Goal: Task Accomplishment & Management: Manage account settings

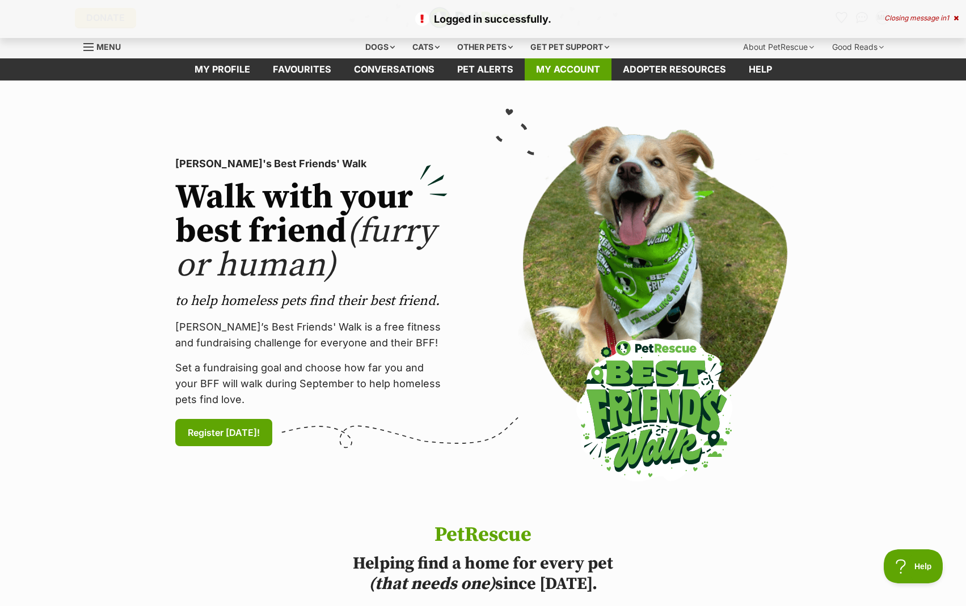
click at [570, 62] on link "My account" at bounding box center [568, 69] width 87 height 22
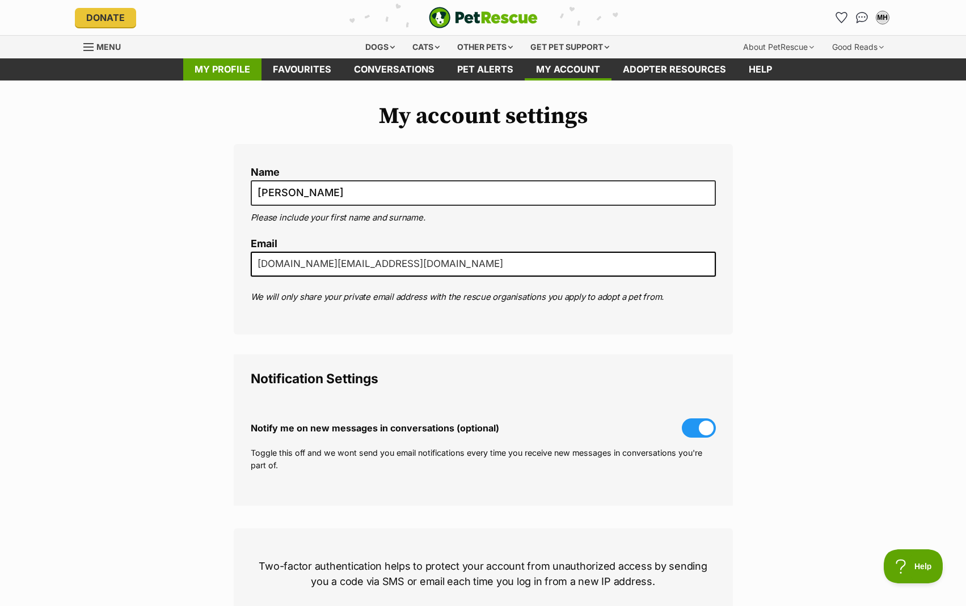
click at [241, 74] on link "My profile" at bounding box center [222, 69] width 78 height 22
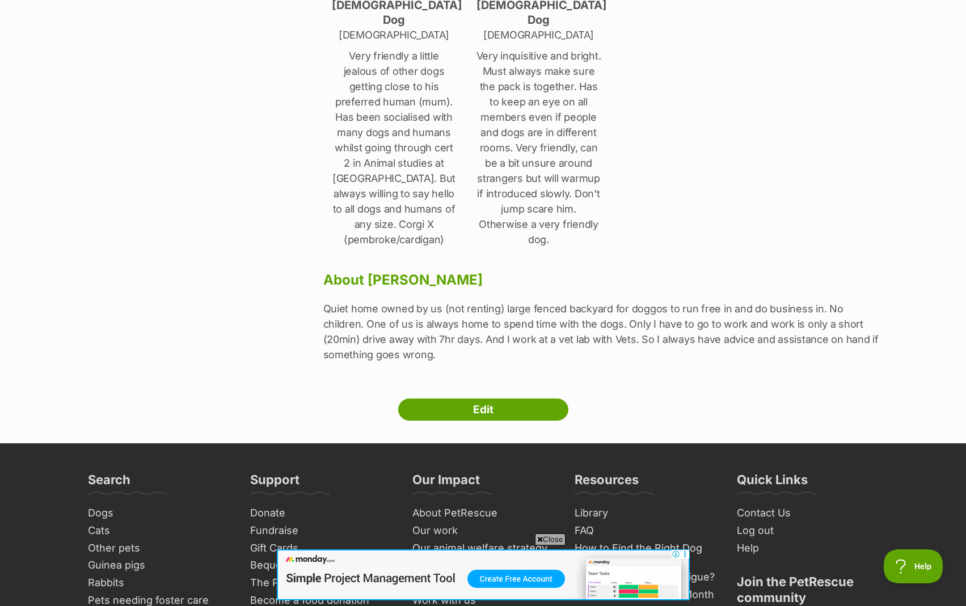
scroll to position [340, 0]
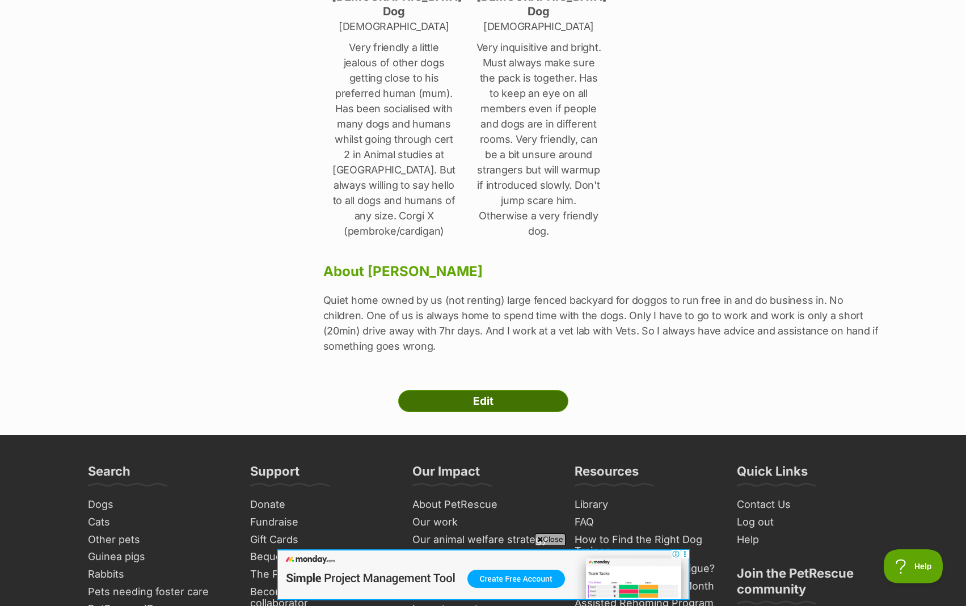
click at [474, 390] on link "Edit" at bounding box center [483, 401] width 170 height 23
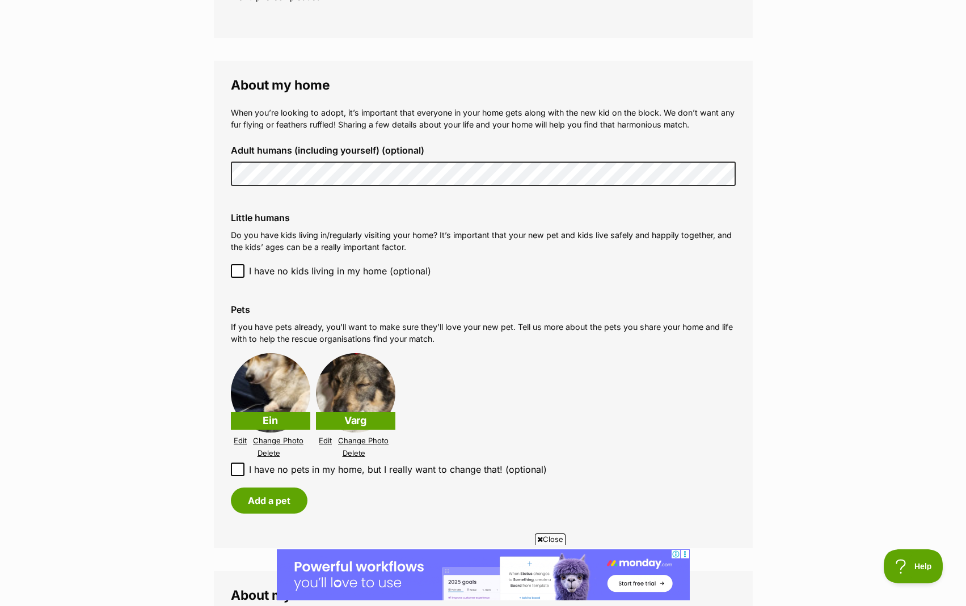
click at [325, 441] on link "Edit" at bounding box center [325, 441] width 13 height 9
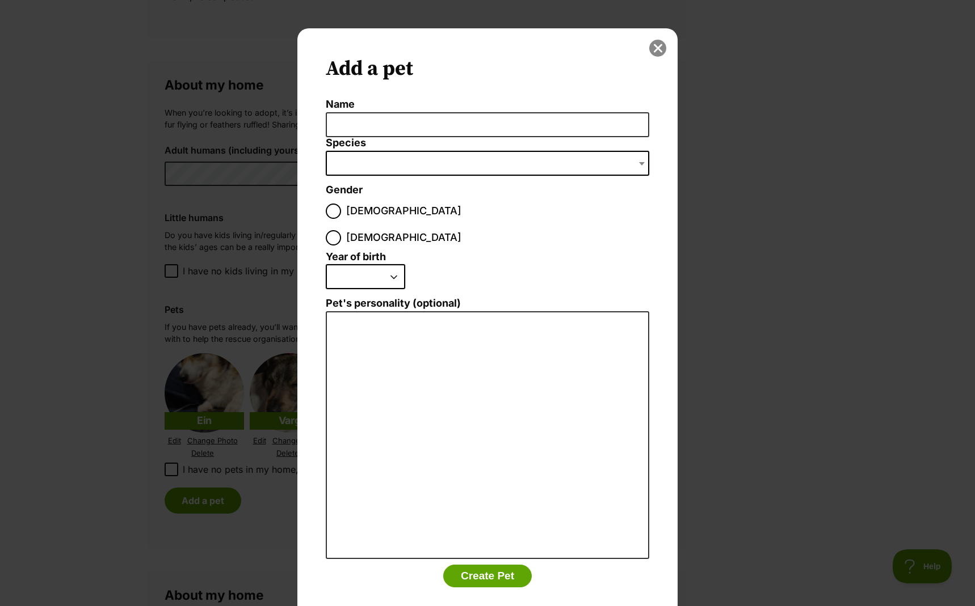
click at [660, 51] on button "close" at bounding box center [657, 48] width 17 height 17
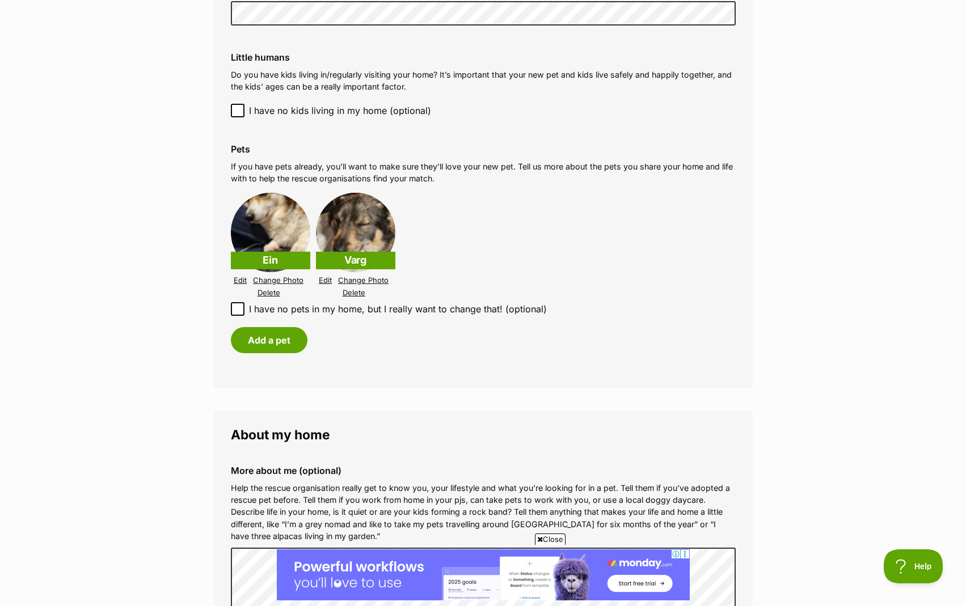
scroll to position [1078, 0]
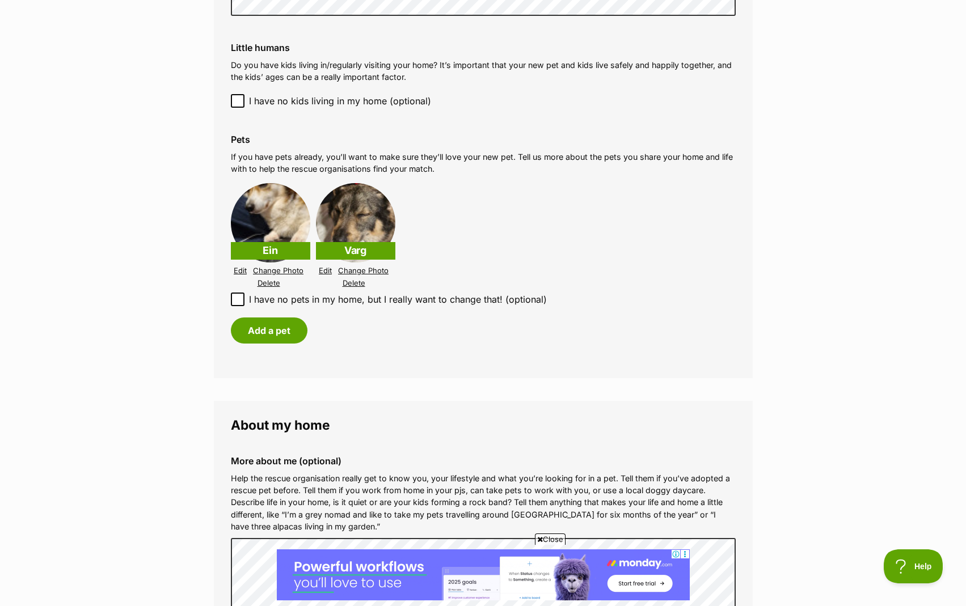
click at [355, 247] on p "Varg" at bounding box center [355, 251] width 79 height 18
click at [237, 272] on link "Edit" at bounding box center [240, 271] width 13 height 9
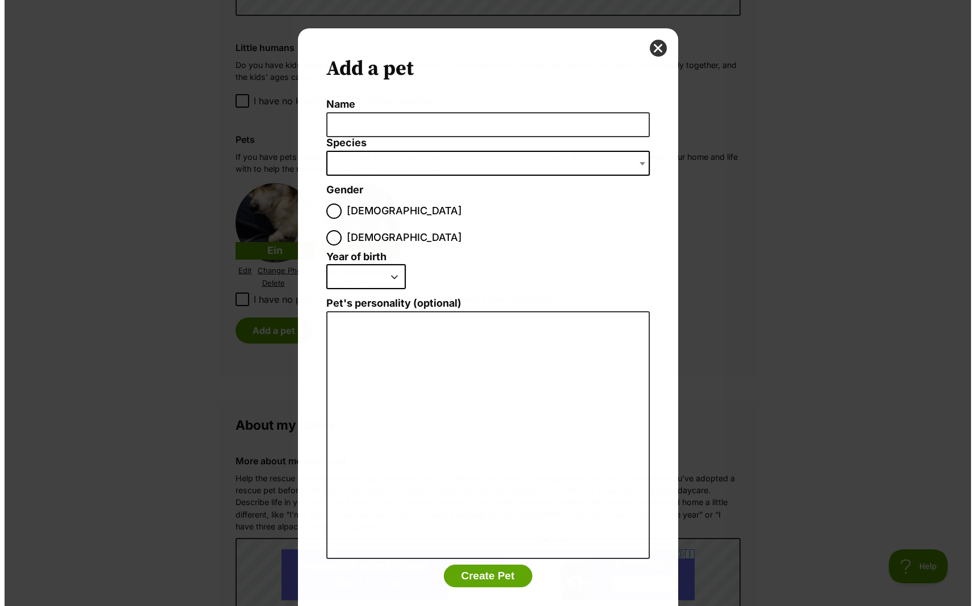
scroll to position [0, 0]
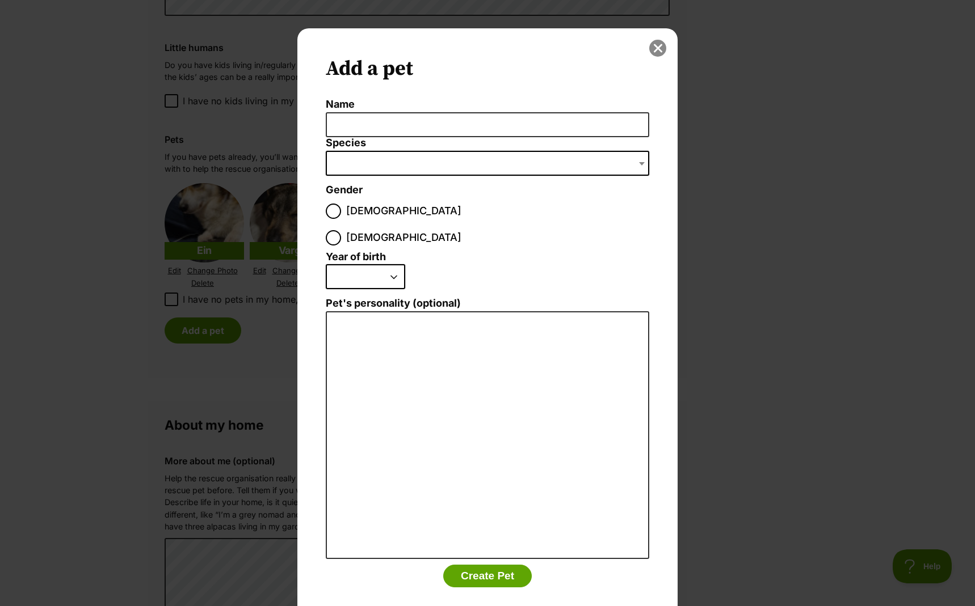
click at [658, 49] on button "close" at bounding box center [657, 48] width 17 height 17
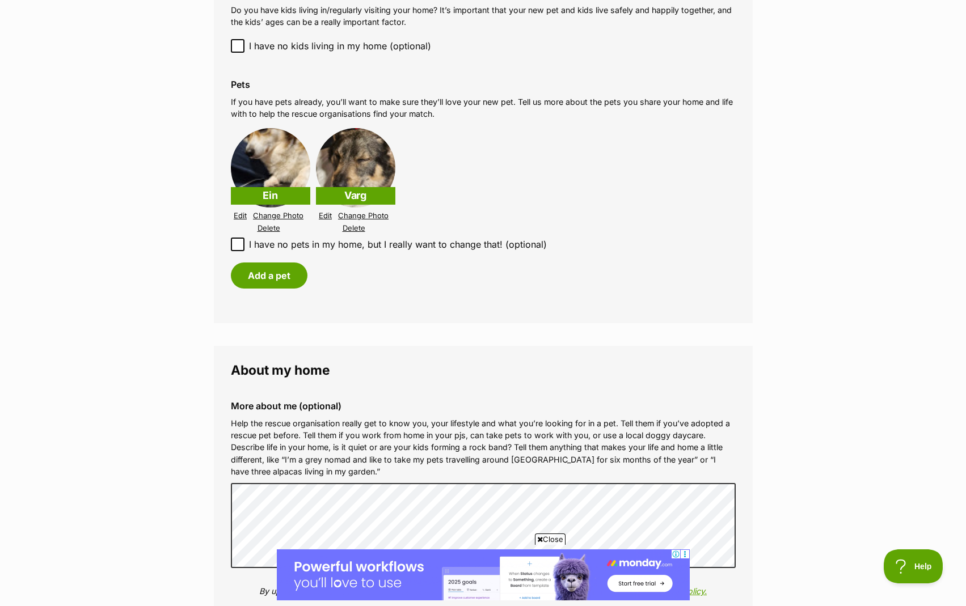
scroll to position [1135, 0]
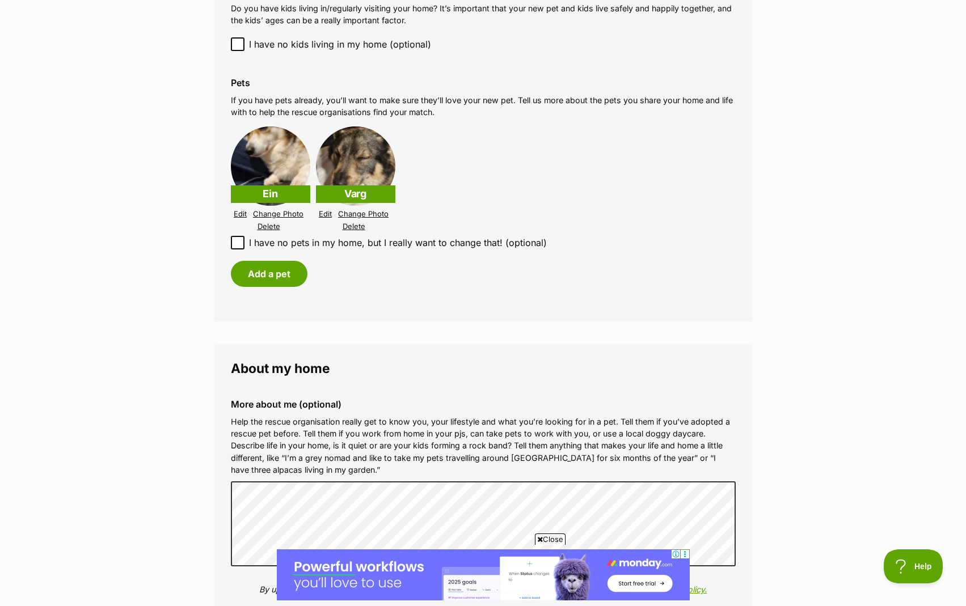
click at [368, 195] on p "Varg" at bounding box center [355, 195] width 79 height 18
click at [350, 214] on link "Change Photo" at bounding box center [363, 214] width 50 height 9
click at [372, 214] on link "Change Photo" at bounding box center [363, 214] width 50 height 9
click at [360, 187] on p "Varg" at bounding box center [355, 195] width 79 height 18
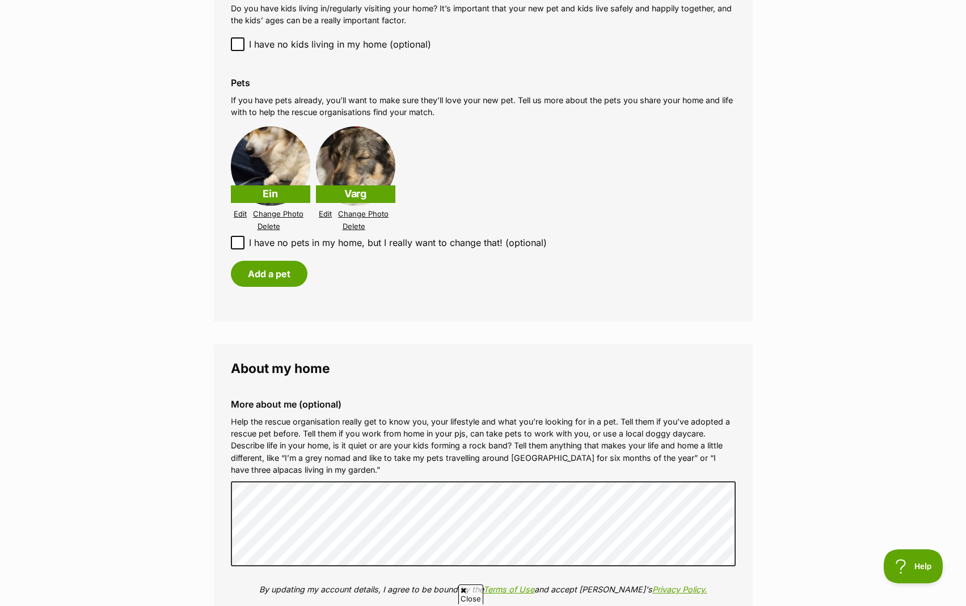
click at [419, 268] on div "Add a pet" at bounding box center [483, 274] width 505 height 26
click at [324, 214] on link "Edit" at bounding box center [325, 214] width 13 height 9
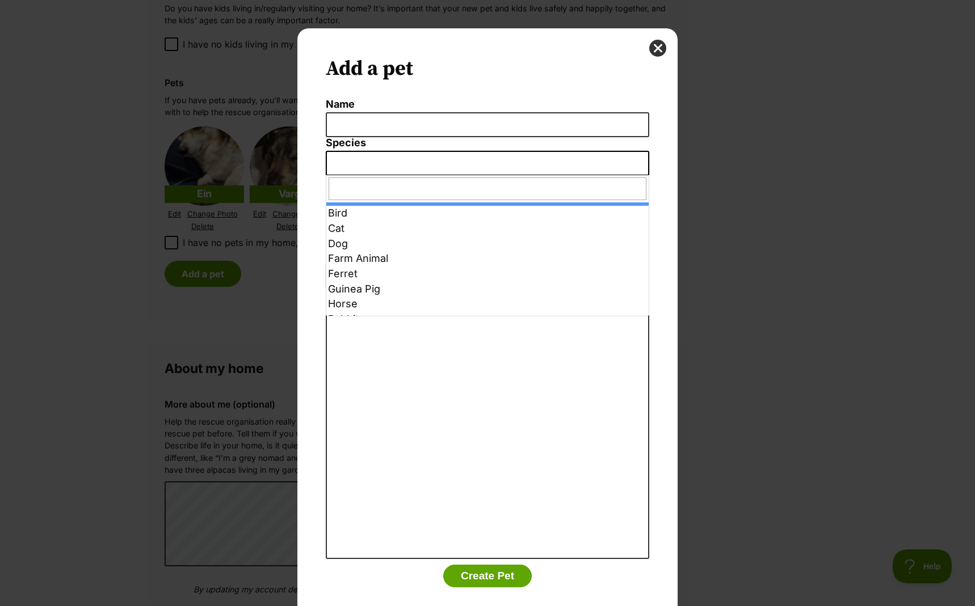
click at [632, 161] on span "Dialog Window - Close (Press escape to close)" at bounding box center [487, 163] width 323 height 25
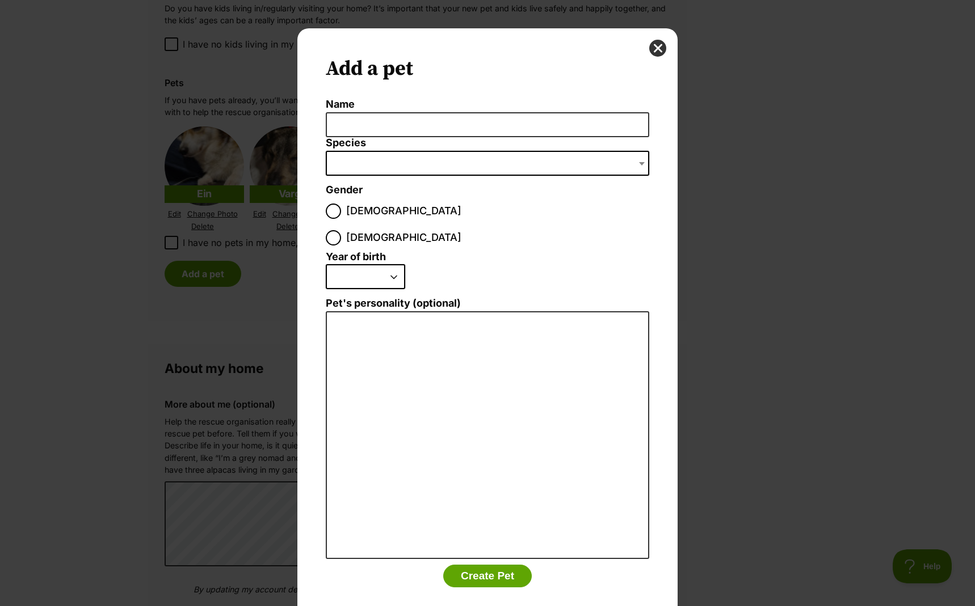
click at [632, 161] on span "Dialog Window - Close (Press escape to close)" at bounding box center [487, 163] width 323 height 25
click at [662, 45] on button "close" at bounding box center [657, 48] width 17 height 17
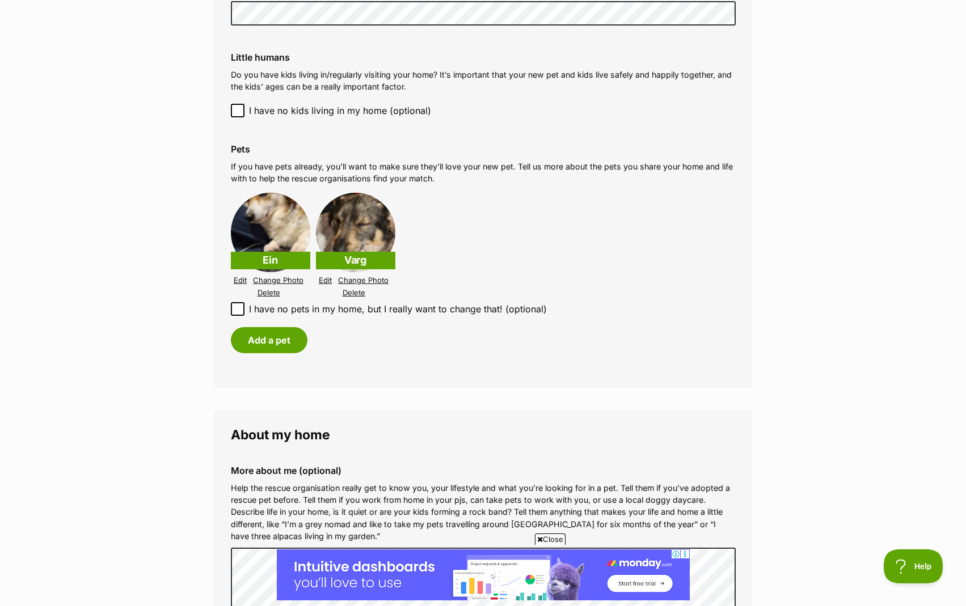
scroll to position [1078, 0]
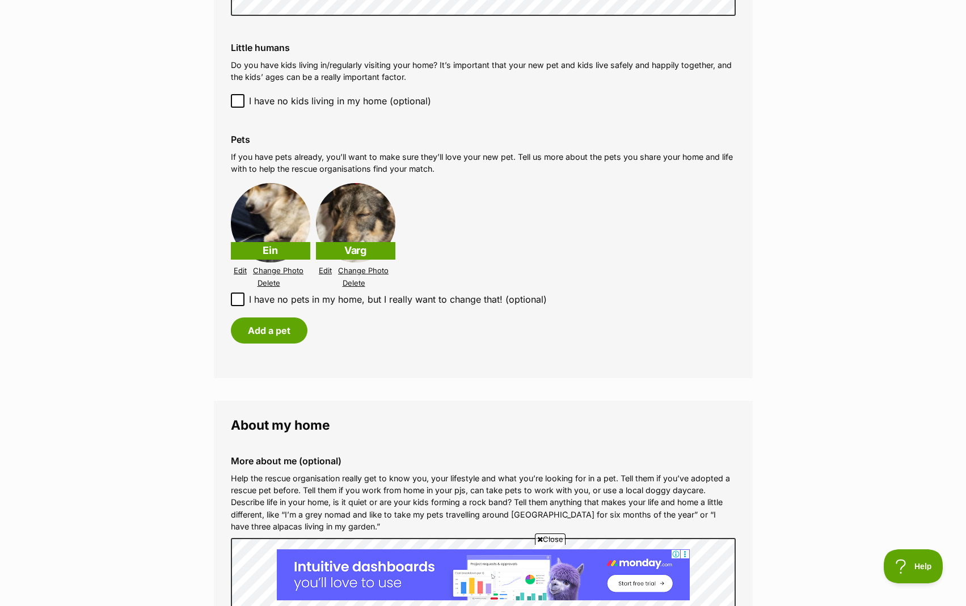
click at [326, 267] on link "Edit" at bounding box center [325, 271] width 13 height 9
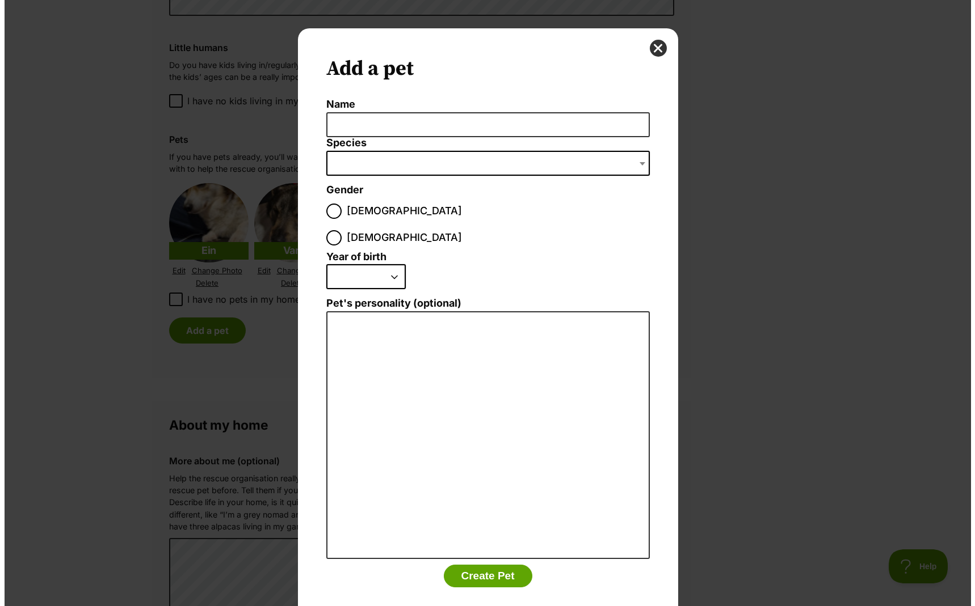
scroll to position [0, 0]
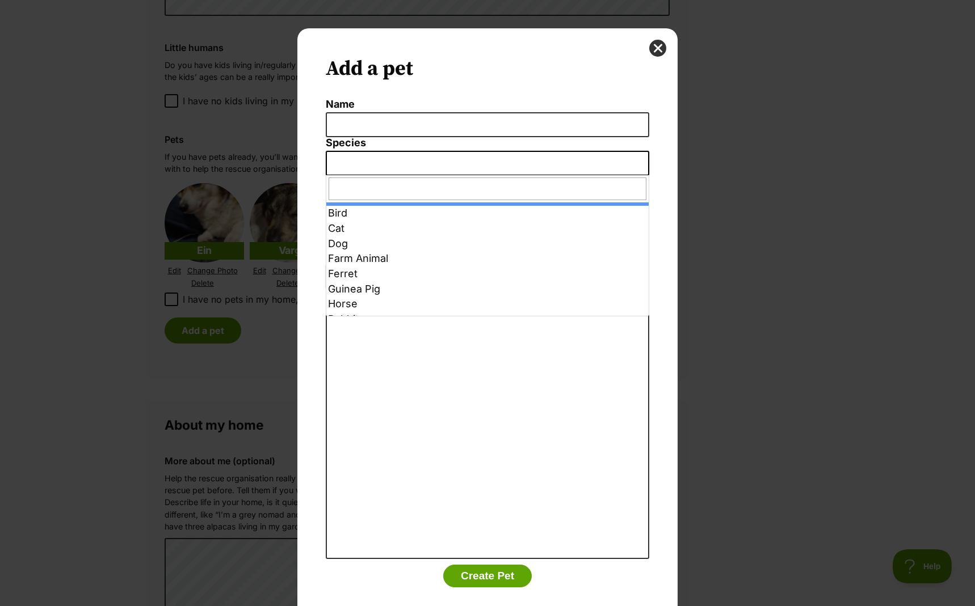
click at [612, 162] on span "Dialog Window - Close (Press escape to close)" at bounding box center [487, 163] width 323 height 25
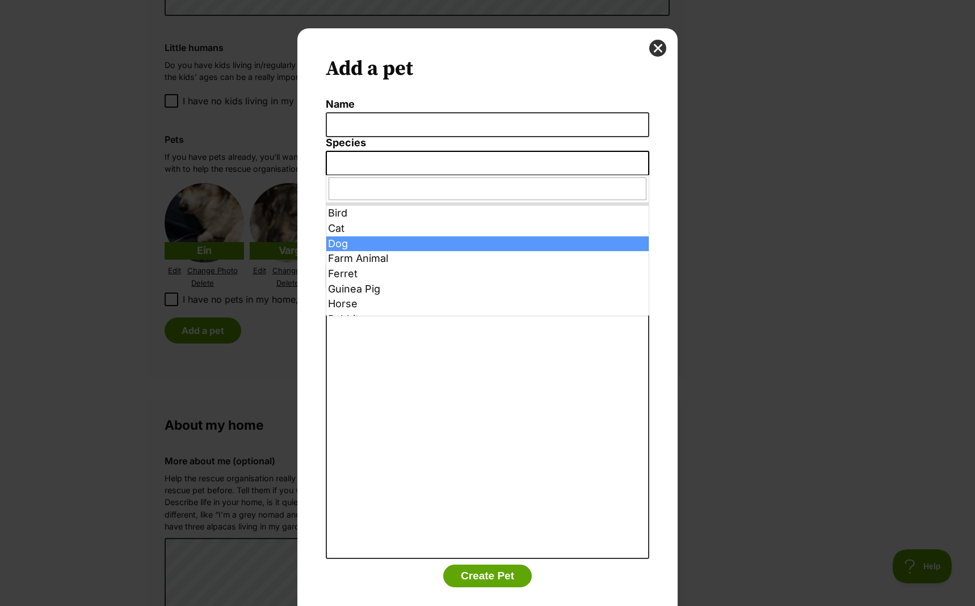
select select "1"
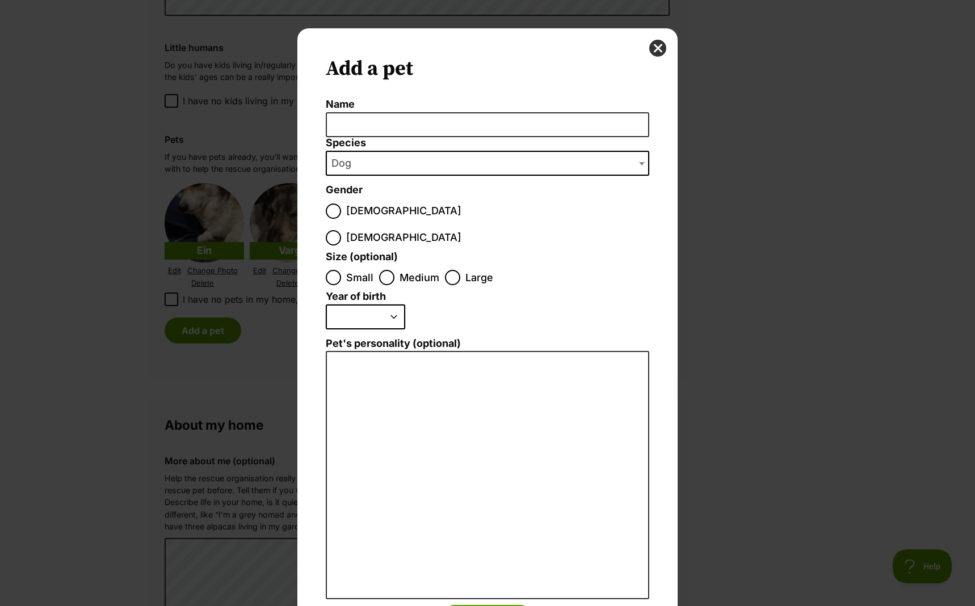
scroll to position [40, 0]
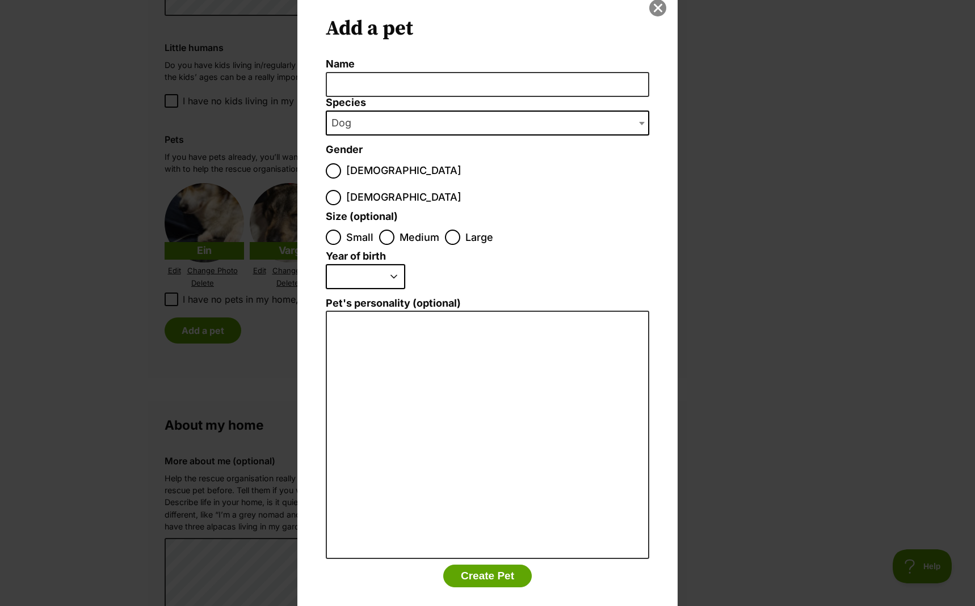
click at [651, 10] on button "close" at bounding box center [657, 7] width 17 height 17
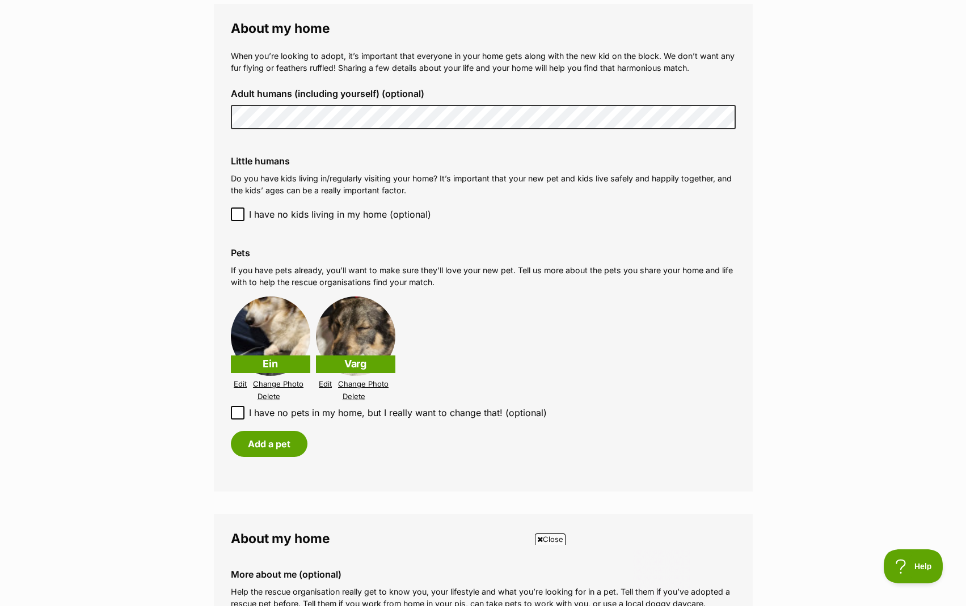
scroll to position [0, 0]
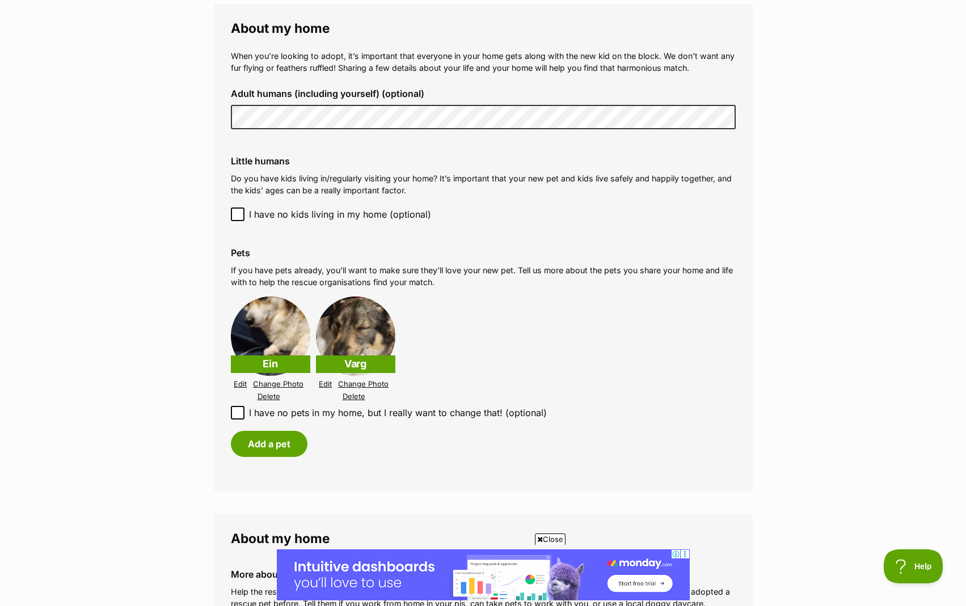
click at [364, 319] on img at bounding box center [355, 336] width 79 height 79
click at [239, 383] on link "Edit" at bounding box center [240, 384] width 13 height 9
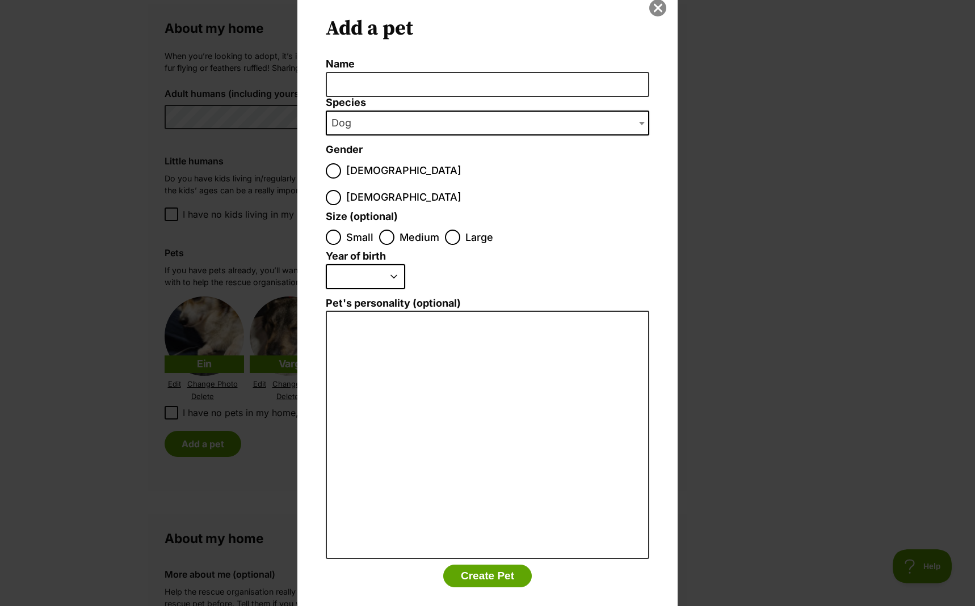
click at [651, 6] on button "close" at bounding box center [657, 7] width 17 height 17
